Goal: Transaction & Acquisition: Download file/media

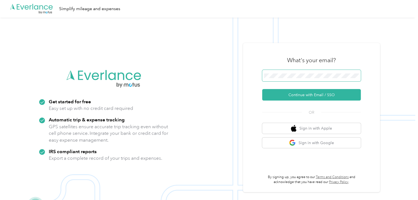
click at [310, 73] on span at bounding box center [311, 75] width 99 height 11
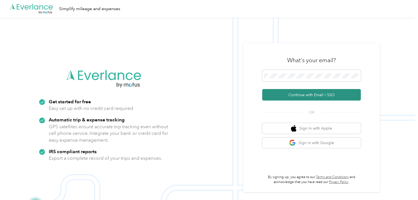
click at [305, 94] on button "Continue with Email / SSO" at bounding box center [311, 94] width 99 height 11
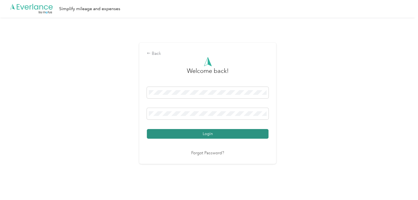
click at [213, 130] on button "Login" at bounding box center [208, 134] width 122 height 10
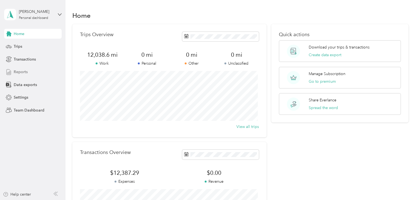
click at [24, 73] on span "Reports" at bounding box center [21, 72] width 14 height 6
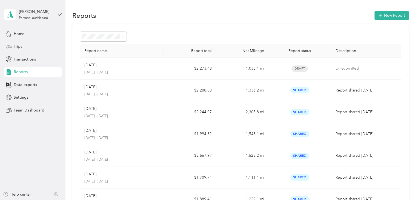
click at [19, 49] on div "Trips" at bounding box center [32, 47] width 57 height 10
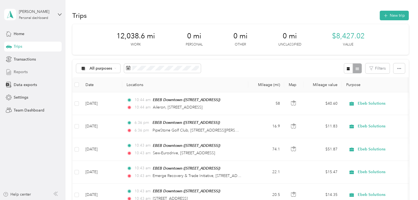
click at [23, 71] on span "Reports" at bounding box center [21, 72] width 14 height 6
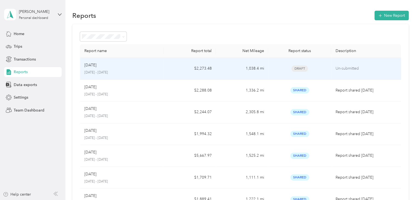
click at [166, 69] on td "$2,273.48" at bounding box center [189, 69] width 52 height 22
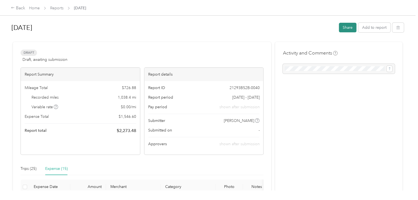
click at [345, 27] on button "Share" at bounding box center [348, 28] width 18 height 10
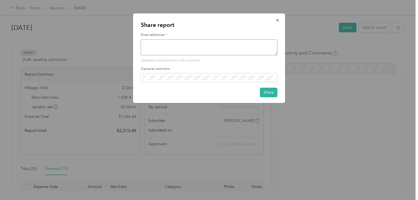
click at [218, 47] on textarea at bounding box center [209, 47] width 137 height 16
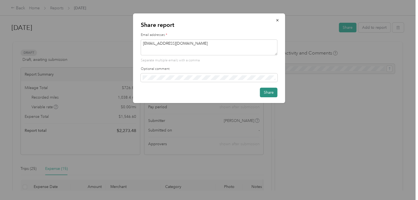
type textarea "[EMAIL_ADDRESS][DOMAIN_NAME]"
click at [266, 92] on button "Share" at bounding box center [269, 93] width 18 height 10
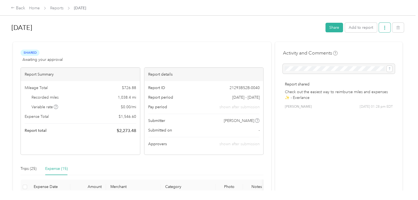
click at [386, 28] on button "button" at bounding box center [383, 28] width 11 height 10
click at [369, 47] on span "Download" at bounding box center [367, 48] width 18 height 6
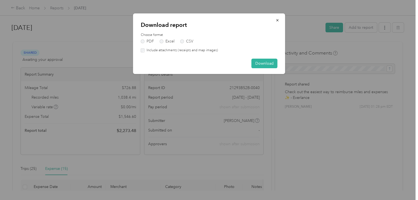
click at [199, 49] on label "Include attachments (receipts and map images)" at bounding box center [180, 50] width 73 height 5
click at [264, 62] on button "Download" at bounding box center [264, 64] width 26 height 10
